Goal: Task Accomplishment & Management: Use online tool/utility

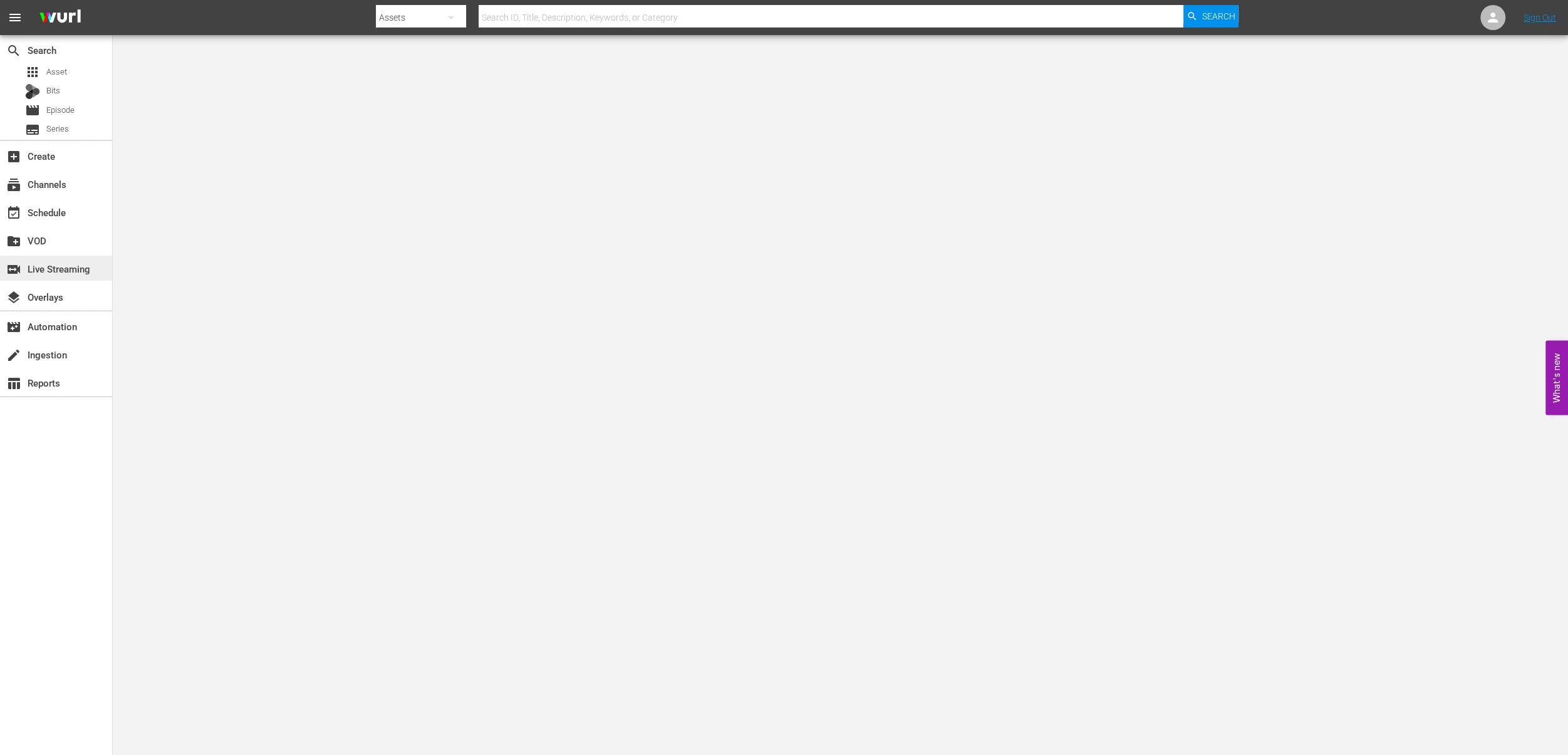
click at [62, 278] on div "switch_video Live Streaming" at bounding box center [56, 268] width 112 height 25
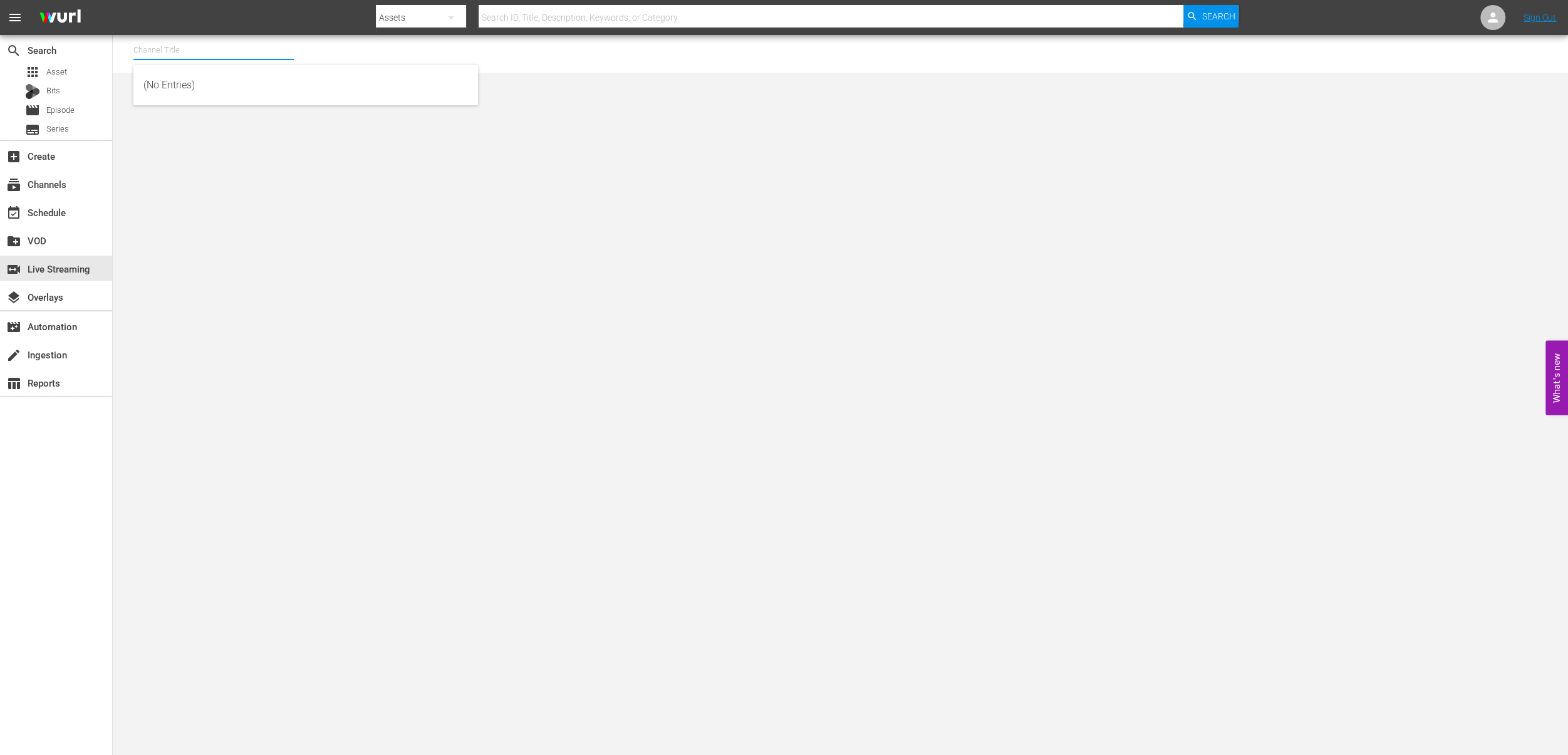
click at [185, 58] on input "text" at bounding box center [213, 50] width 160 height 30
click at [186, 85] on div "PickleTV (1380 - answermedia_pickletv_1)" at bounding box center [306, 85] width 324 height 30
type input "PickleTV (1380 - answermedia_pickletv_1)"
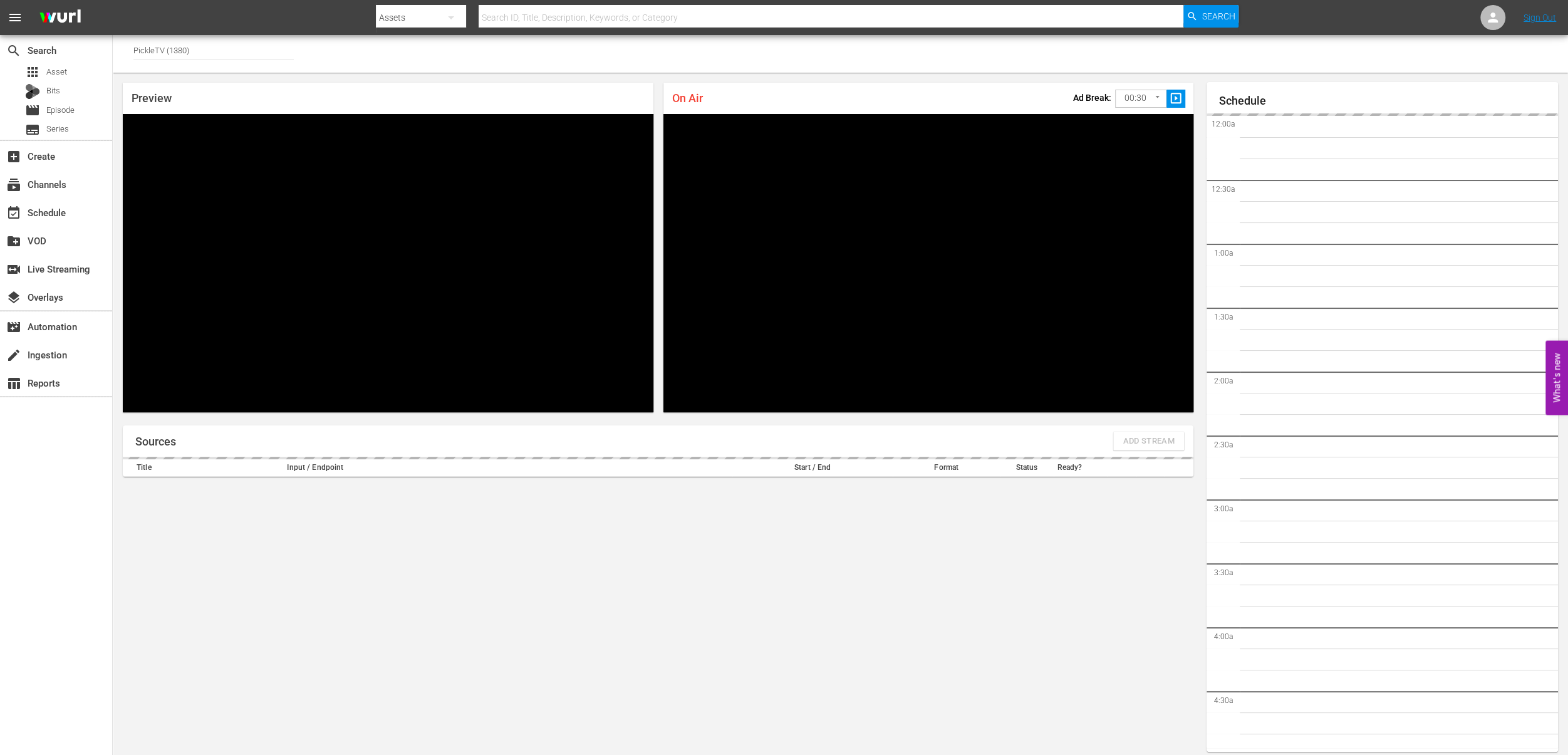
scroll to position [1649, 0]
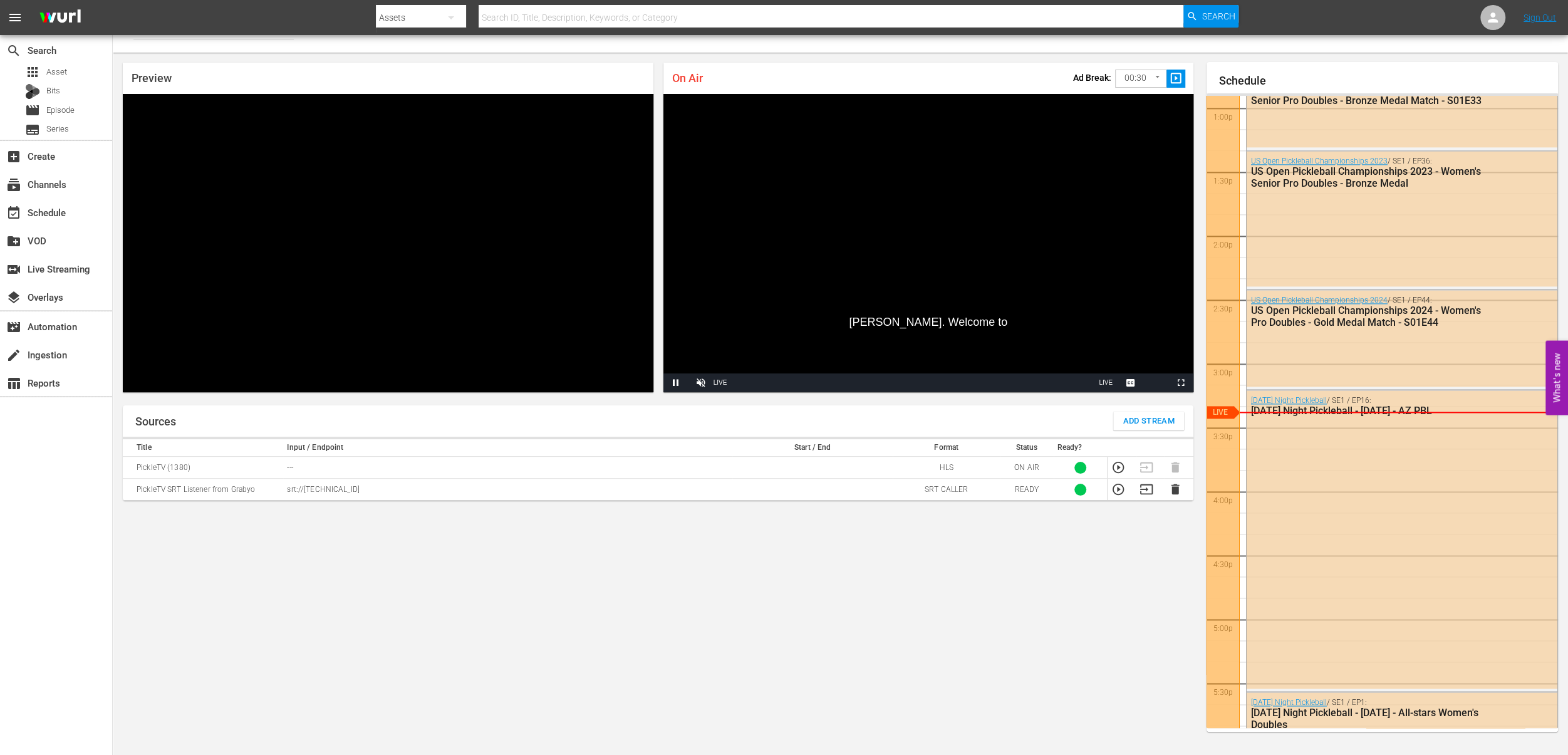
click at [144, 491] on td "PickleTV SRT Listener from Grabyo" at bounding box center [203, 489] width 160 height 22
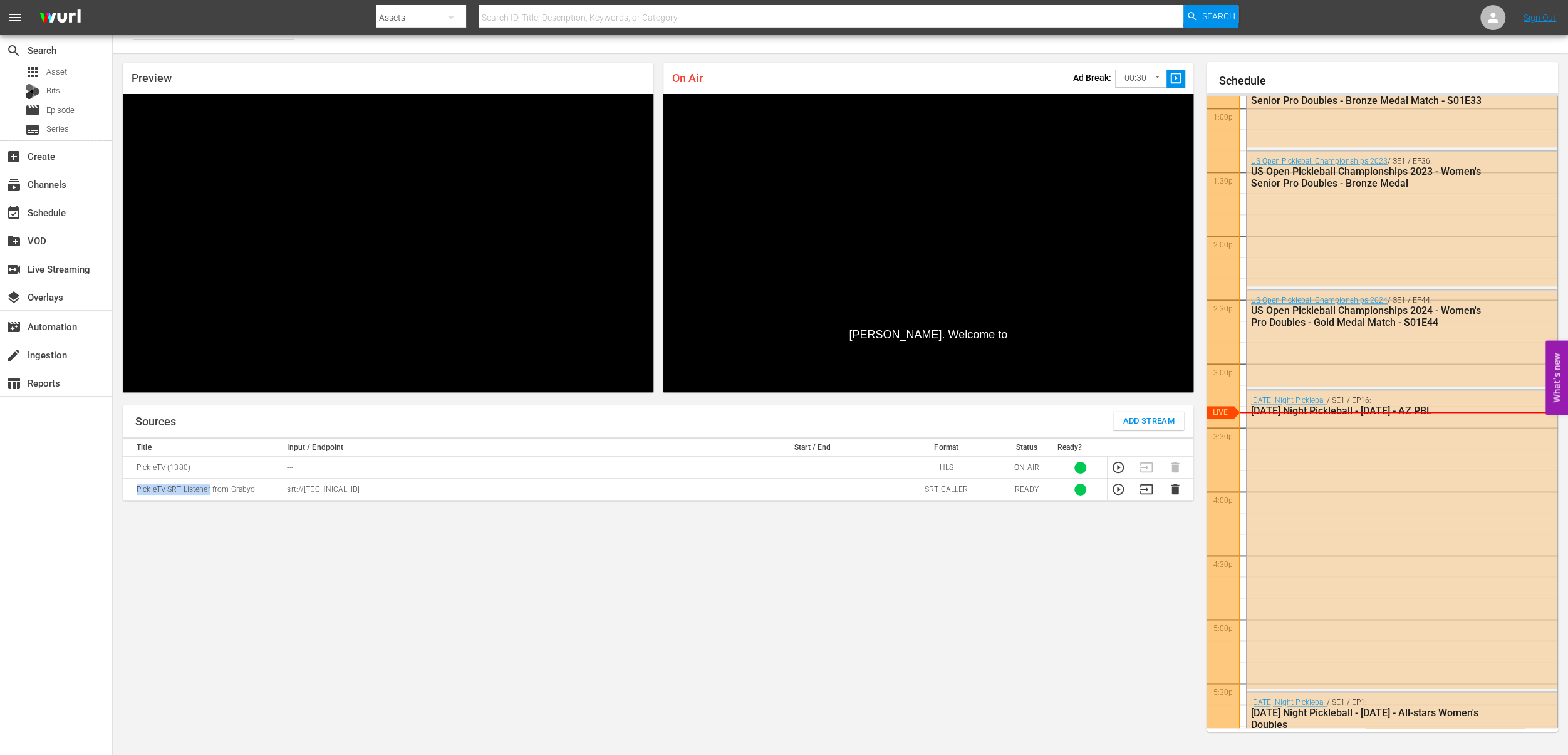
drag, startPoint x: 144, startPoint y: 491, endPoint x: 200, endPoint y: 486, distance: 56.2
click at [200, 486] on td "PickleTV SRT Listener from Grabyo" at bounding box center [203, 489] width 160 height 22
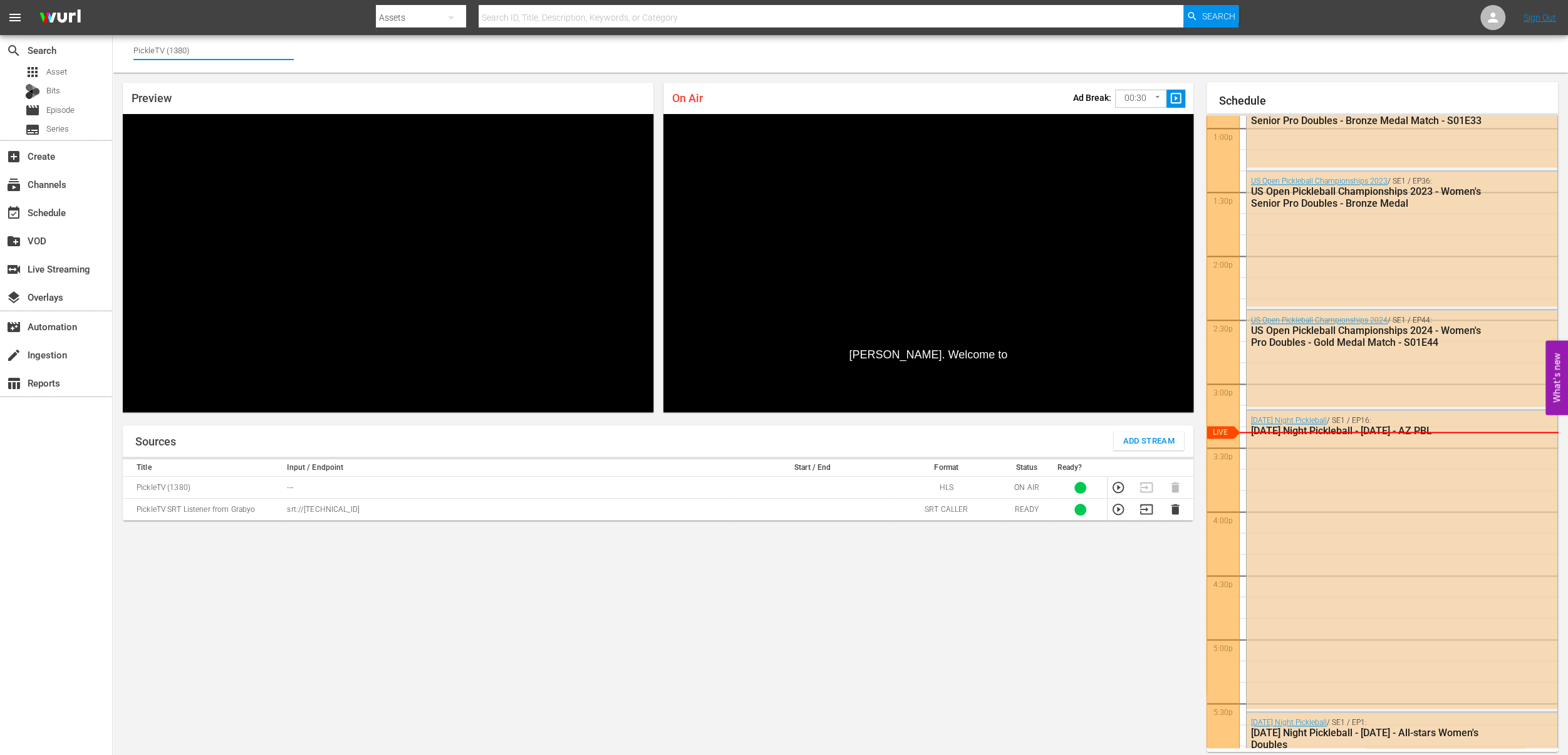
click at [181, 52] on input "PickleTV (1380)" at bounding box center [213, 50] width 160 height 30
click at [203, 79] on div "Preview Video Player is loading. Play Unmute Current Time 0:00 / Duration -:- L…" at bounding box center [388, 247] width 541 height 339
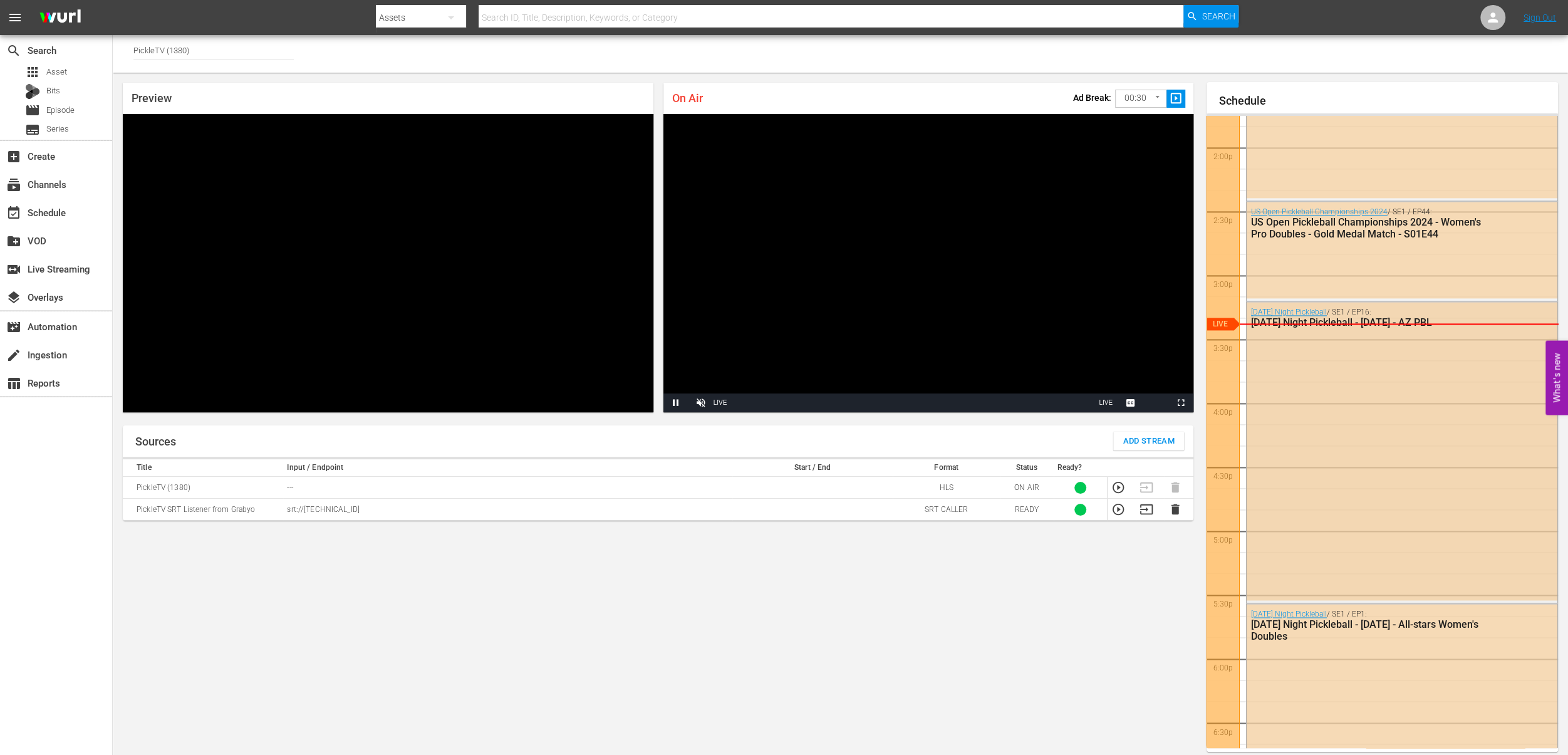
scroll to position [1777, 0]
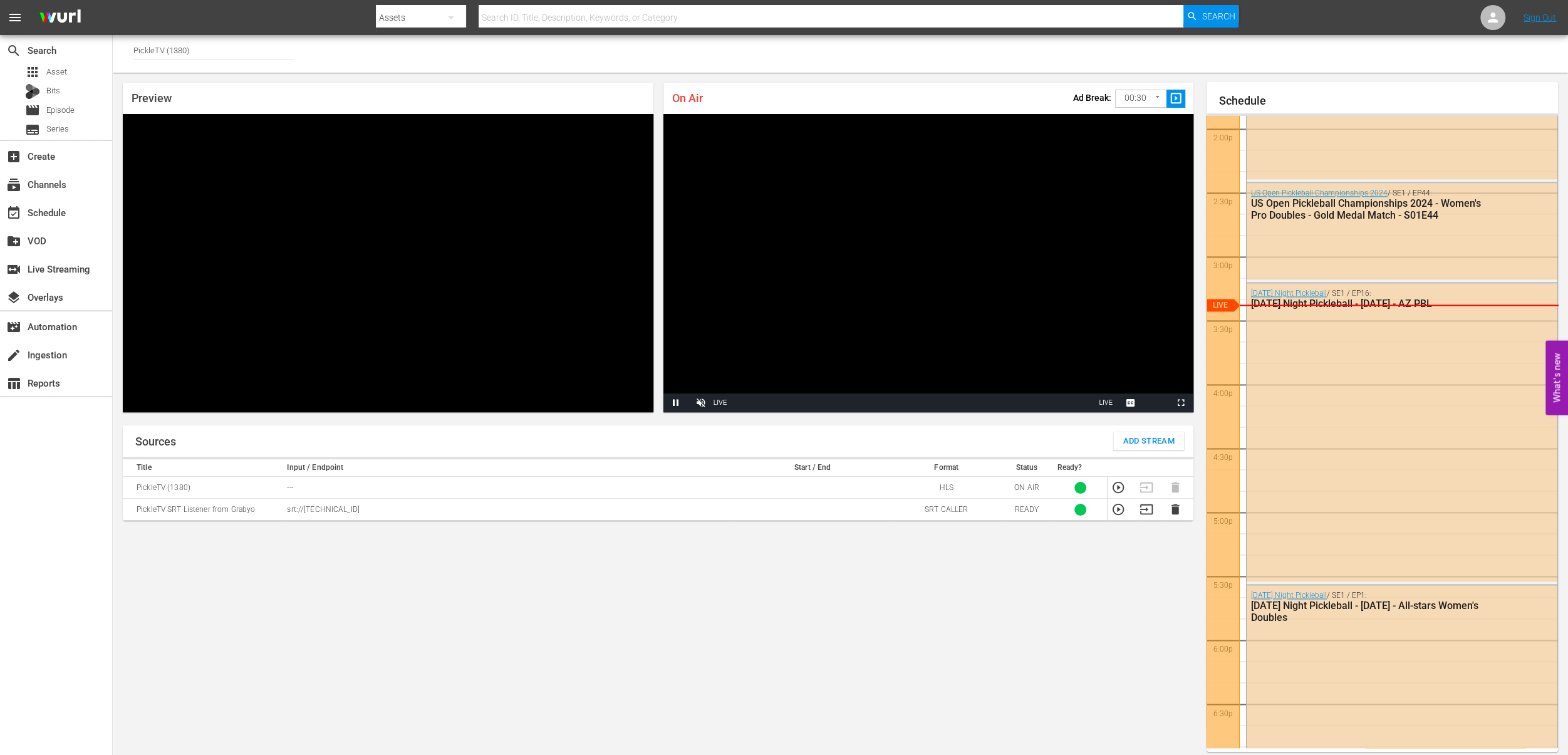
click at [447, 588] on div "Sources Add Stream Title Input / Endpoint Start / End Format Status Ready? Pick…" at bounding box center [658, 595] width 1070 height 339
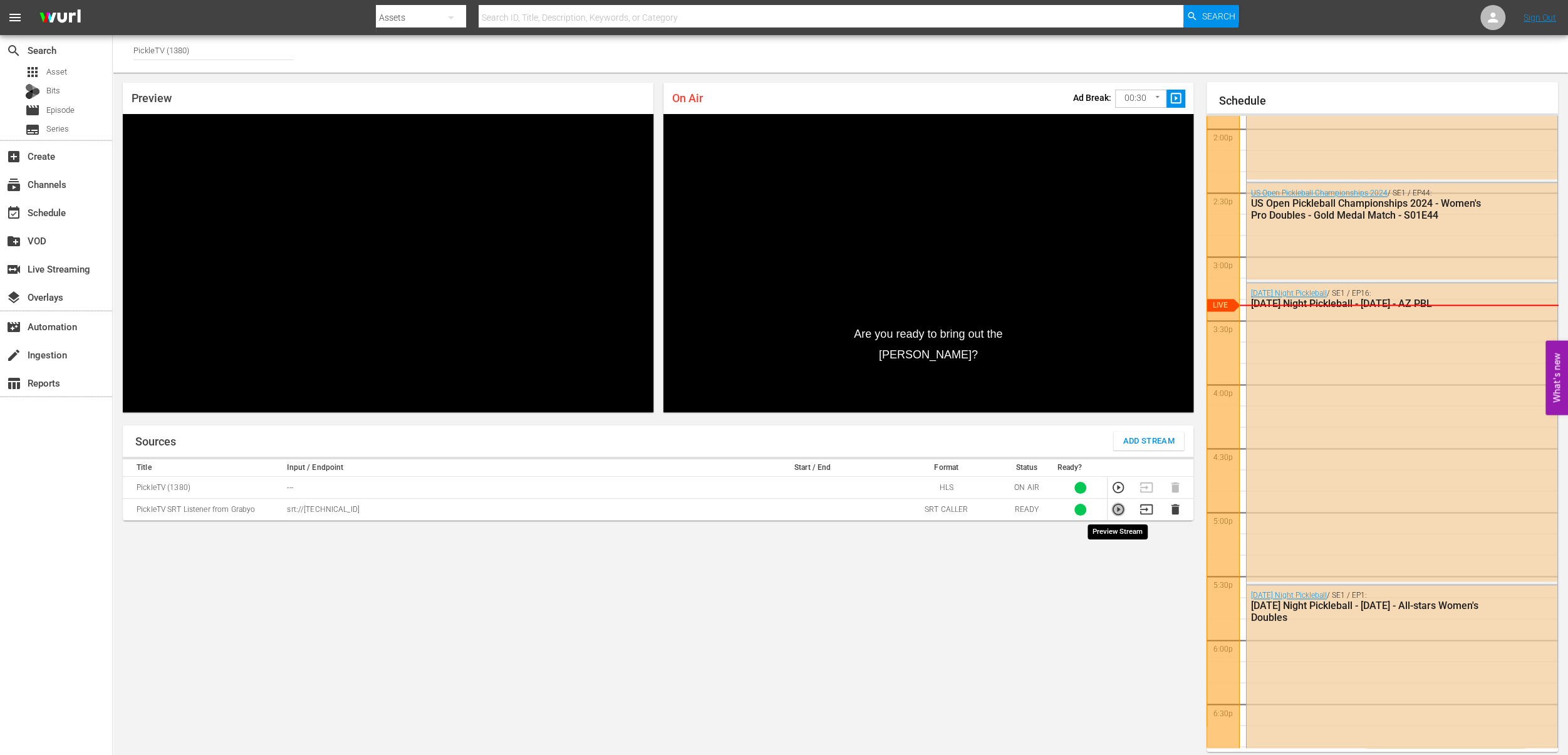
click at [1121, 507] on icon "button" at bounding box center [1118, 509] width 14 height 14
click at [967, 598] on div "Sources Add Stream Title Input / Endpoint Start / End Format Status Ready? Pick…" at bounding box center [658, 595] width 1070 height 339
click at [144, 486] on td "PickleTV (1380)" at bounding box center [203, 487] width 160 height 22
drag, startPoint x: 144, startPoint y: 486, endPoint x: 210, endPoint y: 492, distance: 66.3
click at [210, 492] on td "PickleTV (1380)" at bounding box center [203, 487] width 160 height 22
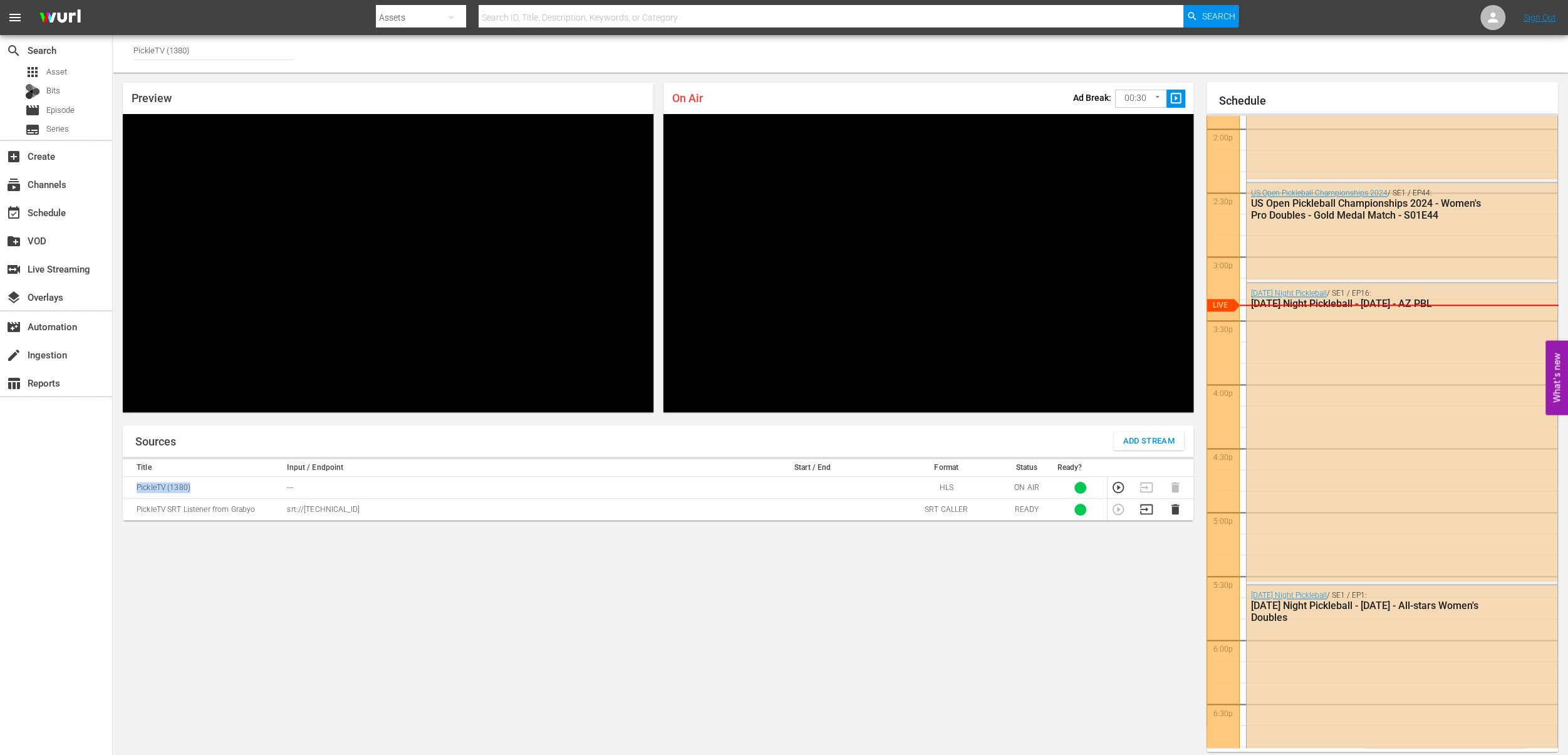
click at [205, 485] on td "PickleTV (1380)" at bounding box center [203, 487] width 160 height 22
click at [301, 569] on div "Sources Add Stream Title Input / Endpoint Start / End Format Status Ready? Pick…" at bounding box center [658, 595] width 1070 height 339
